Goal: Task Accomplishment & Management: Use online tool/utility

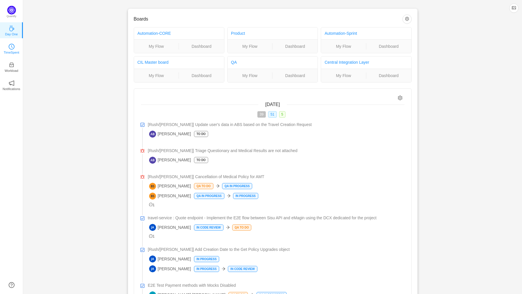
click at [11, 48] on icon "icon: clock-circle" at bounding box center [12, 47] width 6 height 6
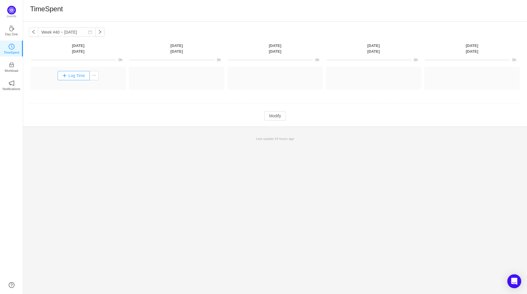
click at [83, 77] on button "Log Time" at bounding box center [74, 75] width 32 height 9
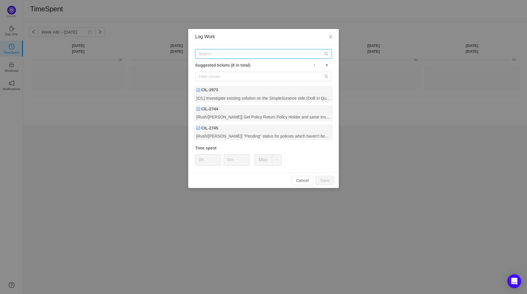
click at [218, 54] on input "text" at bounding box center [263, 53] width 137 height 9
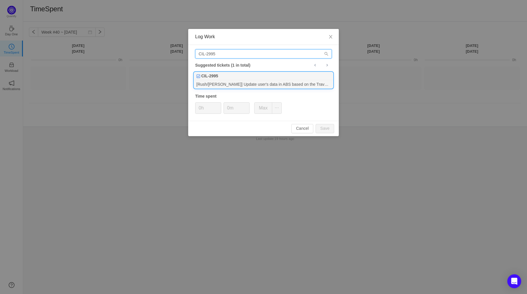
type input "CIL-2995"
click at [280, 82] on div "[Rush/[PERSON_NAME]] Update user's data in ABS based on the Travel Creation Req…" at bounding box center [263, 84] width 139 height 8
click at [225, 109] on input "0m" at bounding box center [236, 108] width 25 height 11
click at [325, 126] on button "Save" at bounding box center [325, 128] width 19 height 9
type input "0m"
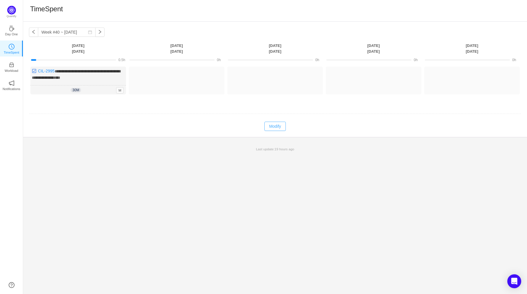
click at [272, 125] on button "Modify" at bounding box center [275, 126] width 21 height 9
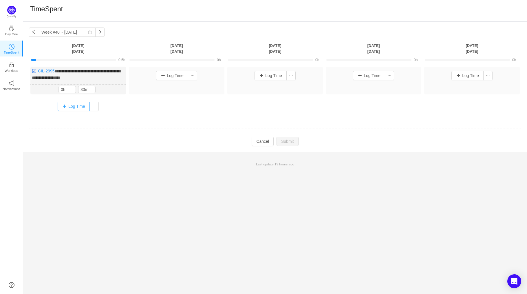
click at [81, 103] on button "Log Time" at bounding box center [74, 106] width 32 height 9
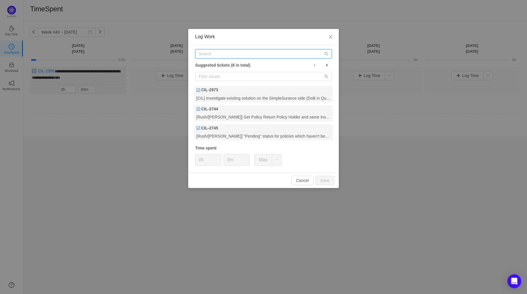
click at [226, 54] on input "text" at bounding box center [263, 53] width 137 height 9
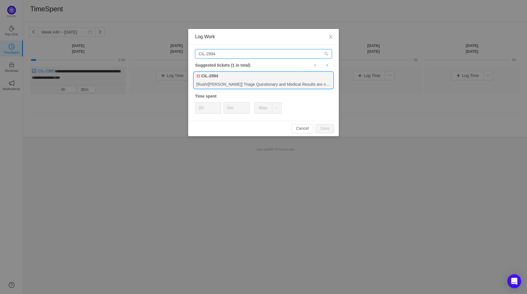
type input "CIL-2994"
click at [265, 75] on div "CIL-2994" at bounding box center [263, 76] width 139 height 8
click at [218, 104] on span "Increase Value" at bounding box center [218, 106] width 6 height 7
click at [321, 130] on button "Save" at bounding box center [325, 128] width 19 height 9
type input "0h"
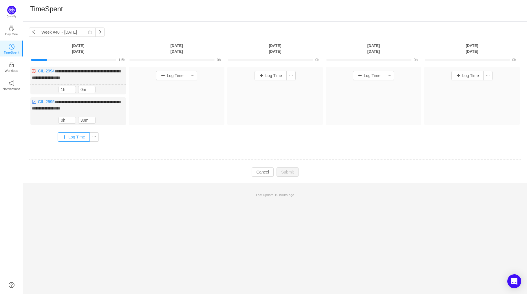
click at [75, 136] on button "Log Time" at bounding box center [74, 136] width 32 height 9
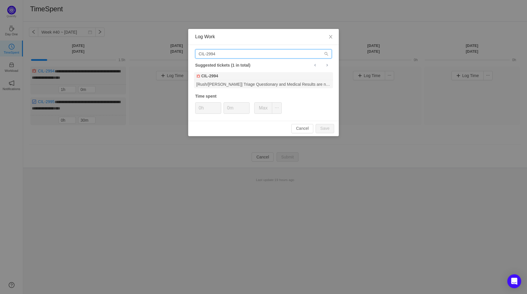
click at [218, 58] on input "CIL-2994" at bounding box center [263, 53] width 137 height 9
drag, startPoint x: 222, startPoint y: 55, endPoint x: 132, endPoint y: 58, distance: 89.3
click at [132, 58] on div "Log Work CIL-2994 Suggested tickets (1 in total) CIL-2994 [Rush/[PERSON_NAME]] …" at bounding box center [263, 147] width 527 height 294
type input "C"
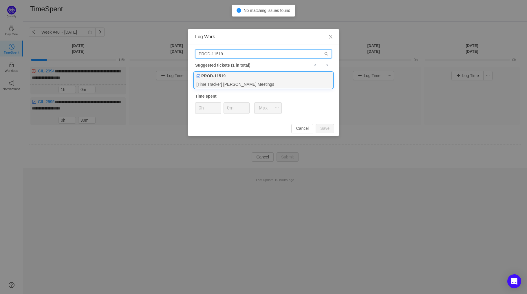
type input "PROD-11519"
click at [264, 84] on div "[Time Tracker] [PERSON_NAME] Meetings" at bounding box center [263, 84] width 139 height 8
click at [218, 105] on icon "icon: up" at bounding box center [218, 106] width 2 height 2
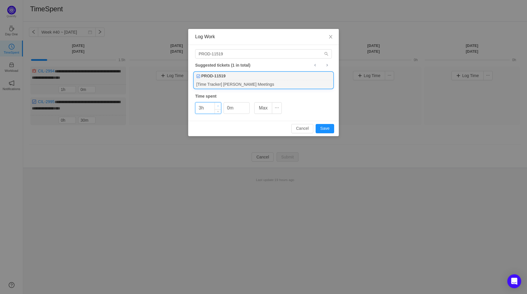
click at [217, 106] on icon "icon: up" at bounding box center [218, 106] width 2 height 2
click at [326, 128] on button "Save" at bounding box center [325, 128] width 19 height 9
type input "0h"
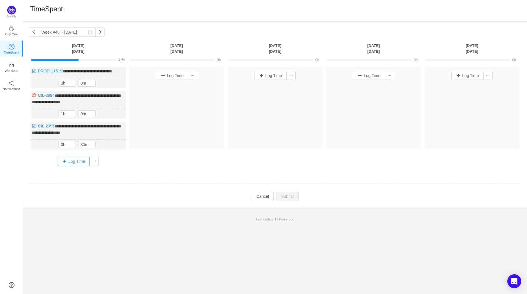
click at [73, 165] on button "Log Time" at bounding box center [74, 161] width 32 height 9
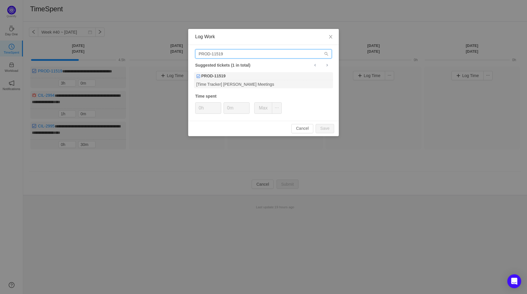
click at [268, 51] on input "PROD-11519" at bounding box center [263, 53] width 137 height 9
click at [256, 49] on div "PROD-11519 Suggested tickets (1 in total) PROD-11519 [Time Tracker] [PERSON_NAM…" at bounding box center [263, 83] width 151 height 76
click at [253, 54] on input "PROD-11519" at bounding box center [263, 53] width 137 height 9
type input "PROD-11521"
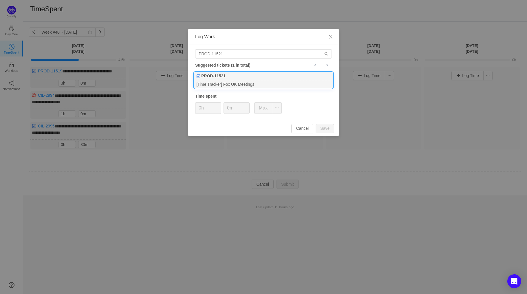
click at [231, 74] on div "PROD-11521" at bounding box center [263, 76] width 139 height 8
click at [217, 106] on icon "icon: up" at bounding box center [218, 106] width 2 height 2
click at [216, 107] on span "Increase Value" at bounding box center [218, 106] width 6 height 7
click at [326, 129] on button "Save" at bounding box center [325, 128] width 19 height 9
type input "0h"
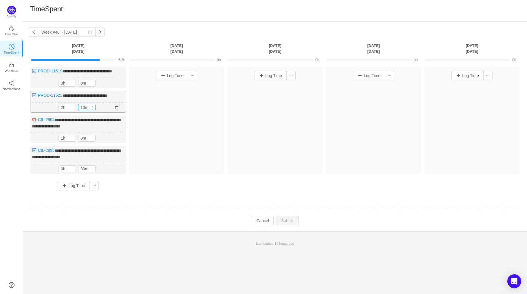
click at [93, 107] on icon "icon: up" at bounding box center [93, 106] width 2 height 2
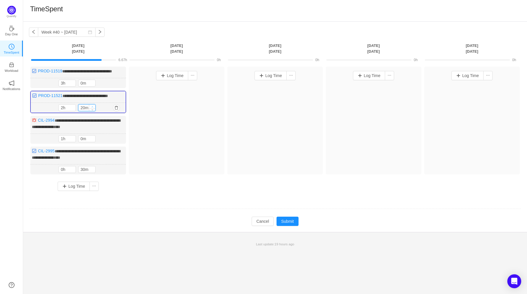
click at [93, 108] on icon "icon: up" at bounding box center [93, 107] width 2 height 2
type input "30m"
click at [93, 108] on icon "icon: up" at bounding box center [93, 107] width 2 height 2
click at [290, 224] on button "Submit" at bounding box center [288, 221] width 22 height 9
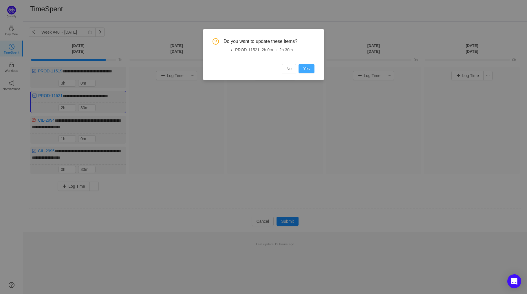
click at [314, 68] on button "Yes" at bounding box center [307, 68] width 16 height 9
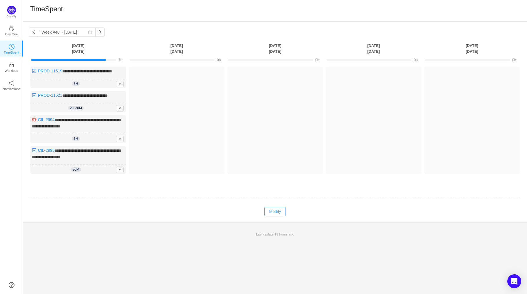
click at [276, 215] on button "Modify" at bounding box center [275, 211] width 21 height 9
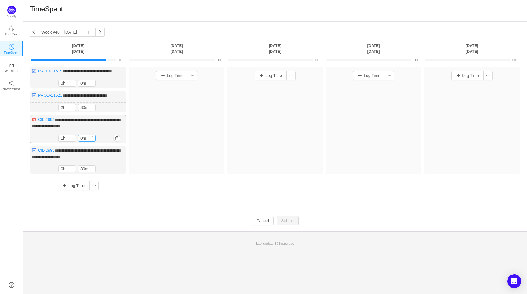
click at [81, 141] on input "0m" at bounding box center [87, 138] width 17 height 6
type input "30m"
click at [289, 226] on button "Submit" at bounding box center [288, 221] width 22 height 9
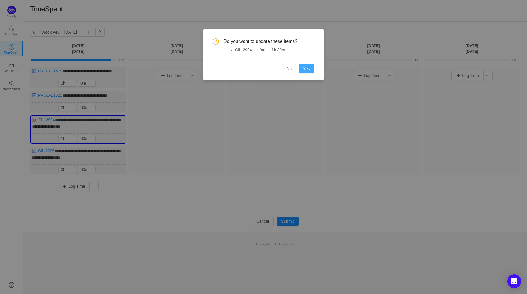
click at [310, 66] on button "Yes" at bounding box center [307, 68] width 16 height 9
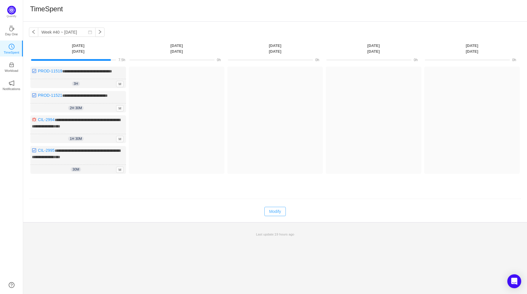
click at [276, 216] on button "Modify" at bounding box center [275, 211] width 21 height 9
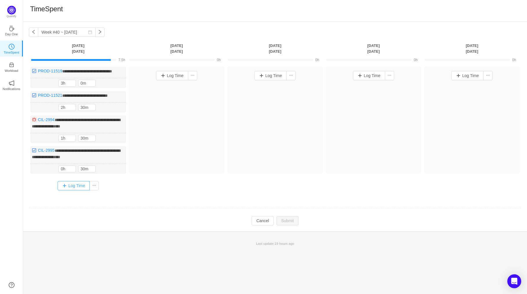
click at [63, 189] on button "Log Time" at bounding box center [74, 185] width 32 height 9
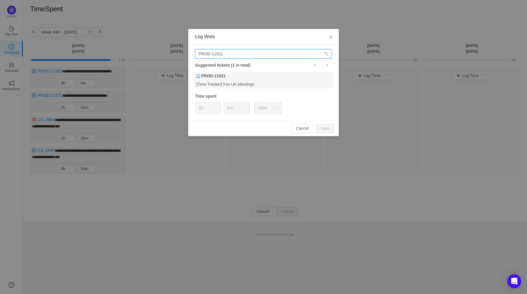
click at [227, 53] on input "PROD-11521" at bounding box center [263, 53] width 137 height 9
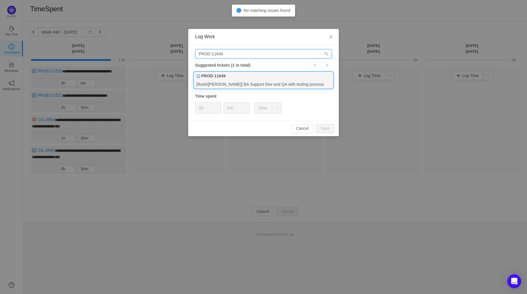
type input "PROD-11649"
click at [224, 85] on div "[Rush/[PERSON_NAME]] BA Support Dev and QA with testing process" at bounding box center [263, 84] width 139 height 8
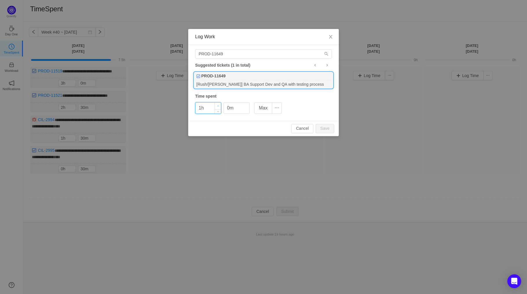
click at [217, 105] on icon "icon: up" at bounding box center [218, 106] width 2 height 2
click at [329, 131] on button "Save" at bounding box center [325, 128] width 19 height 9
type input "0h"
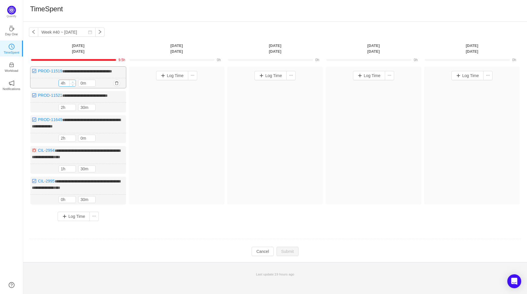
click at [70, 84] on span "Increase Value" at bounding box center [73, 82] width 6 height 4
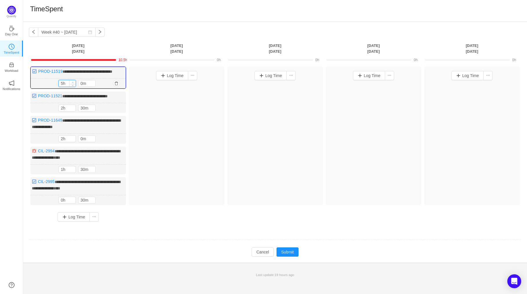
click at [73, 83] on icon "icon: up" at bounding box center [73, 82] width 2 height 1
type input "4h"
click at [74, 87] on span "Decrease Value" at bounding box center [73, 85] width 6 height 4
click at [92, 87] on span "Decrease Value" at bounding box center [92, 85] width 6 height 4
click at [92, 83] on icon "icon: up" at bounding box center [93, 82] width 2 height 2
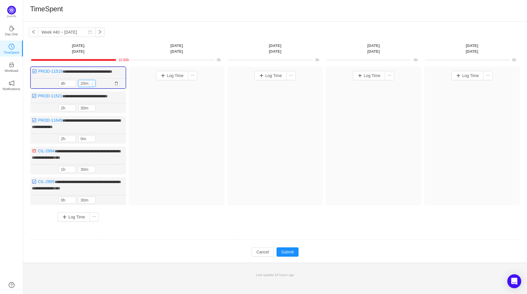
click at [92, 83] on icon "icon: up" at bounding box center [93, 82] width 2 height 2
type input "30m"
click at [92, 83] on icon "icon: up" at bounding box center [93, 82] width 2 height 2
type input "1h"
click at [75, 142] on span "Decrease Value" at bounding box center [73, 140] width 6 height 4
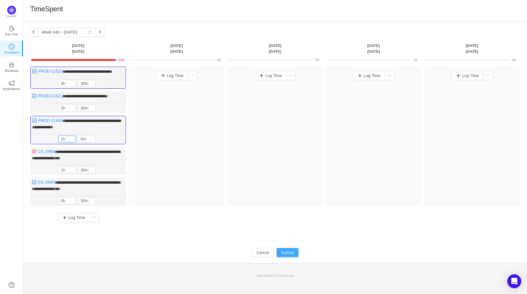
click at [293, 256] on button "Submit" at bounding box center [288, 252] width 22 height 9
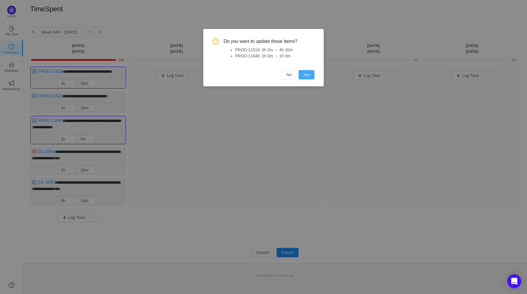
click at [304, 74] on button "Yes" at bounding box center [307, 74] width 16 height 9
